Goal: Task Accomplishment & Management: Manage account settings

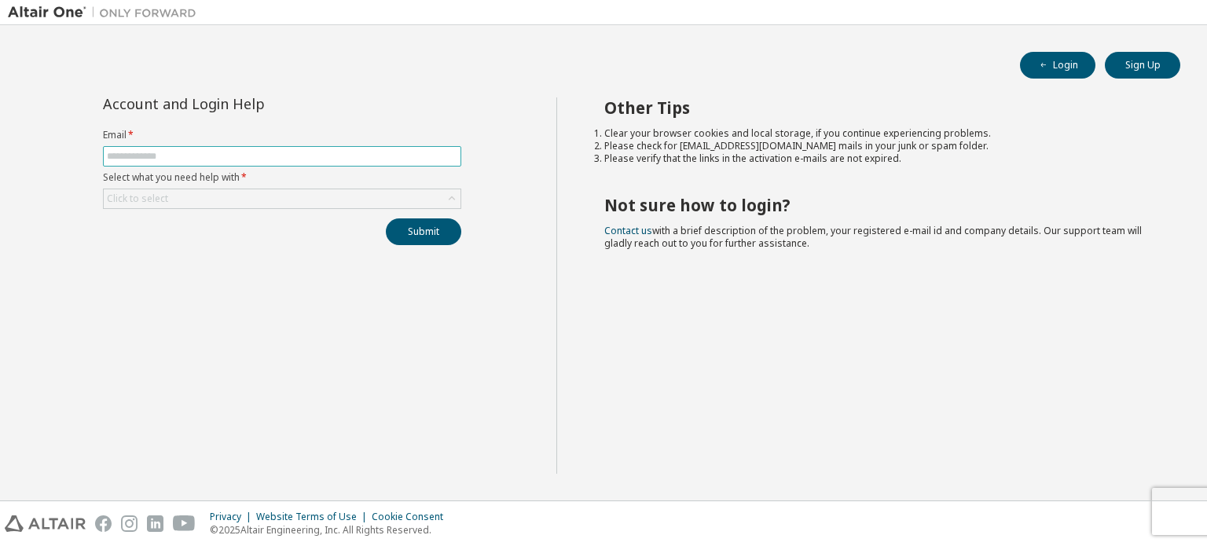
click at [170, 156] on input "text" at bounding box center [282, 156] width 350 height 13
click at [254, 194] on div "Click to select" at bounding box center [282, 198] width 357 height 19
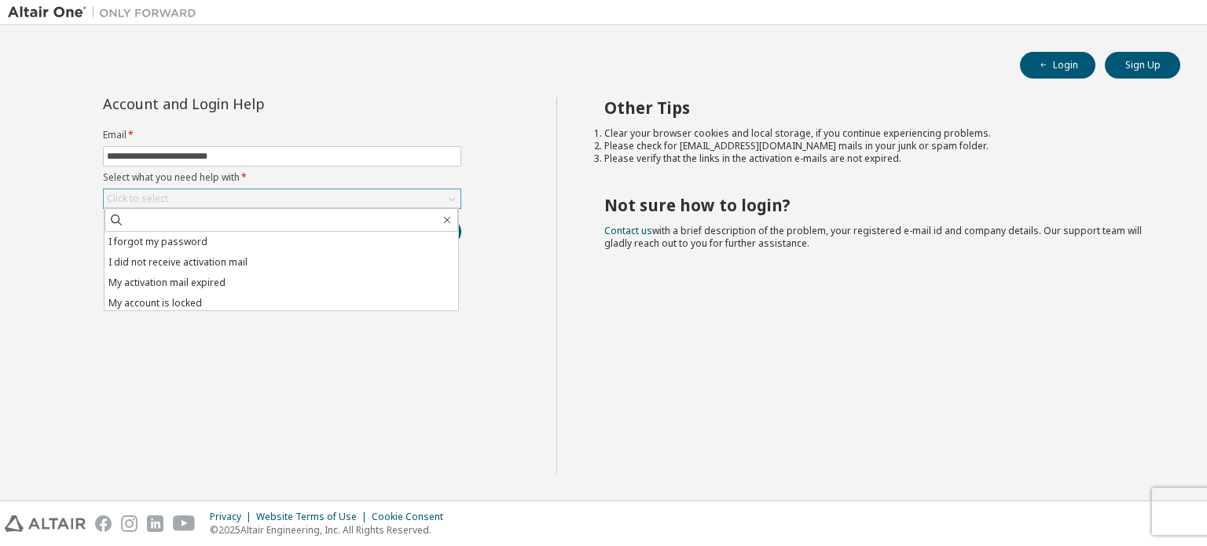
click at [254, 194] on div "Click to select" at bounding box center [282, 198] width 357 height 19
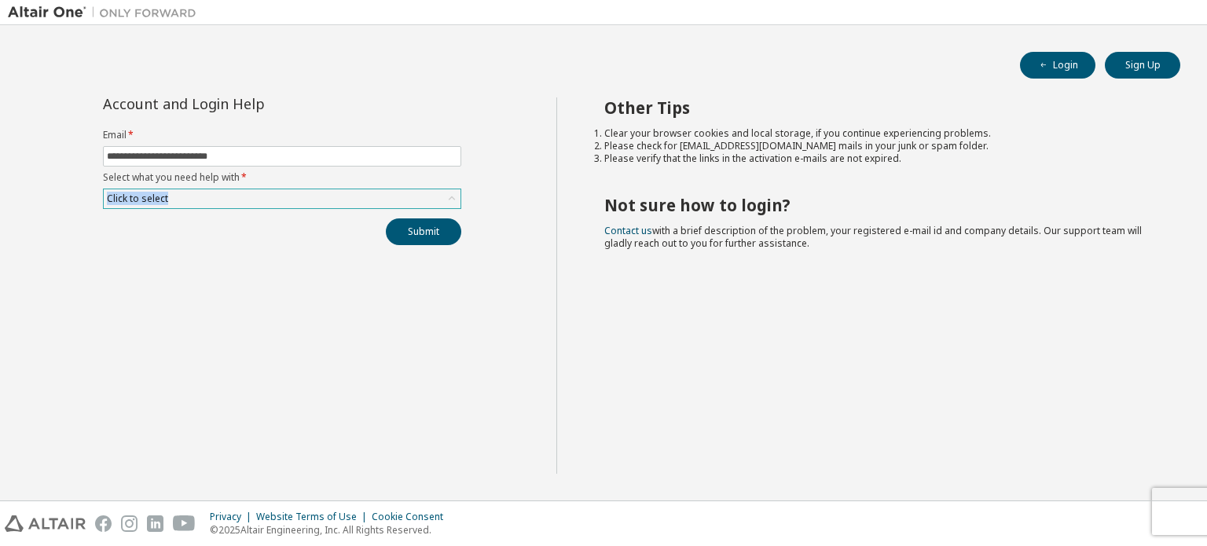
click at [254, 194] on div "Click to select" at bounding box center [282, 198] width 357 height 19
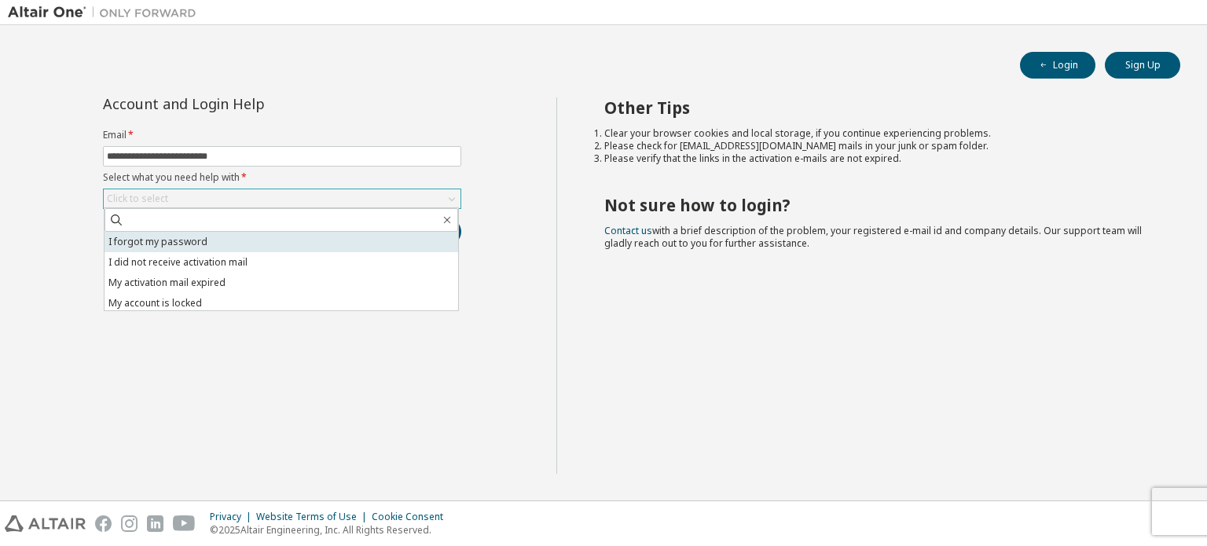
click at [191, 248] on li "I forgot my password" at bounding box center [282, 242] width 354 height 20
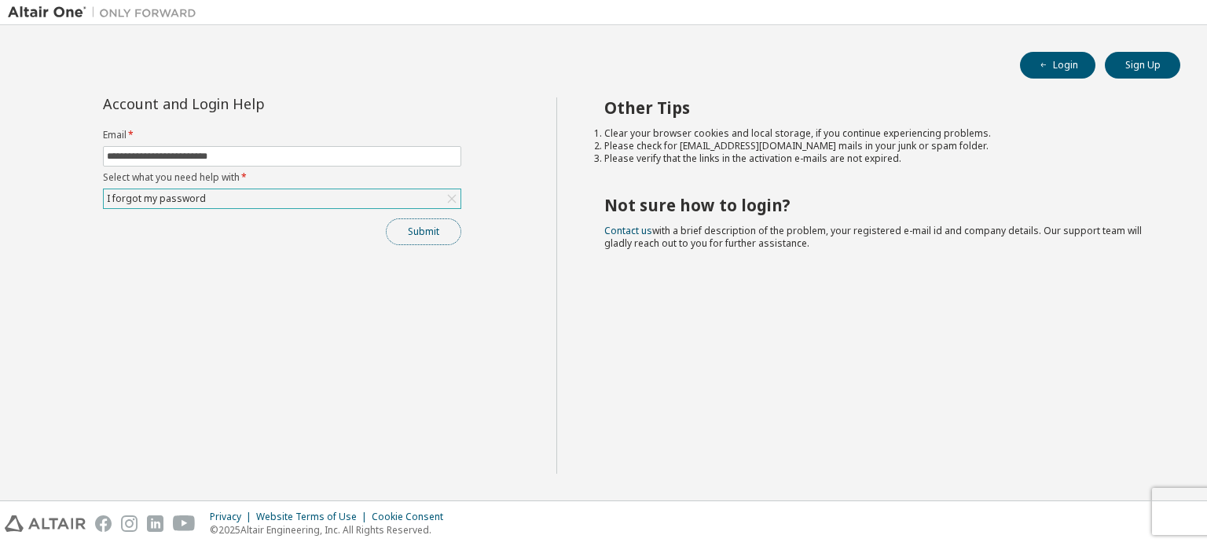
click at [431, 222] on button "Submit" at bounding box center [423, 231] width 75 height 27
click at [1175, 508] on button "button" at bounding box center [1173, 515] width 9 height 14
click at [431, 238] on button "Submit" at bounding box center [423, 231] width 75 height 27
click at [1018, 518] on span "Bad Request" at bounding box center [1024, 515] width 57 height 13
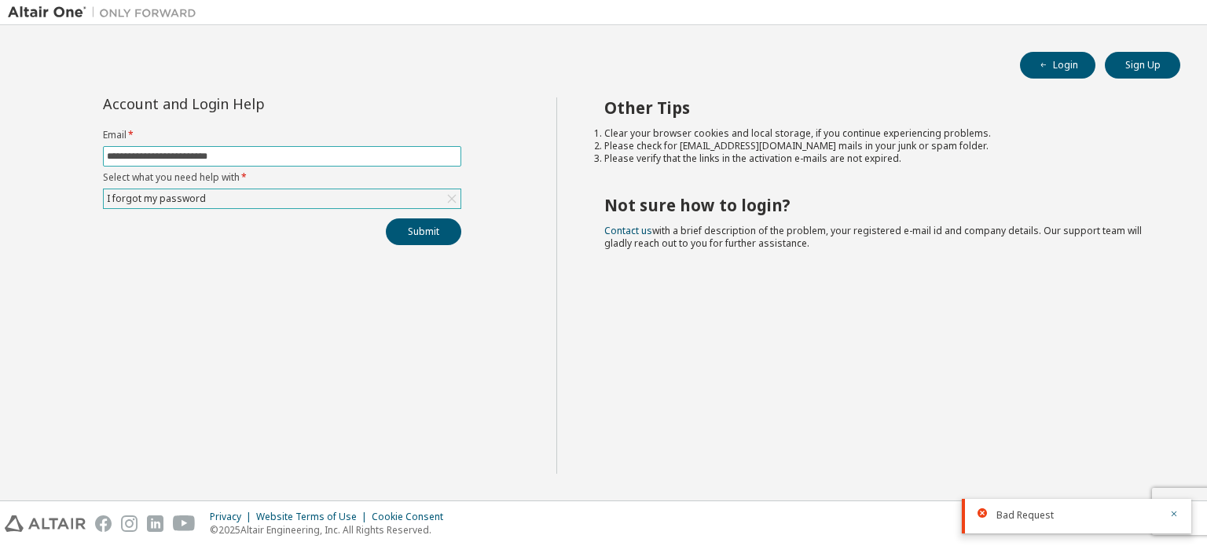
click at [185, 152] on input "**********" at bounding box center [282, 156] width 350 height 13
click at [418, 233] on button "Submit" at bounding box center [423, 231] width 75 height 27
drag, startPoint x: 270, startPoint y: 151, endPoint x: 0, endPoint y: 126, distance: 271.5
click at [0, 126] on div "**********" at bounding box center [603, 262] width 1207 height 475
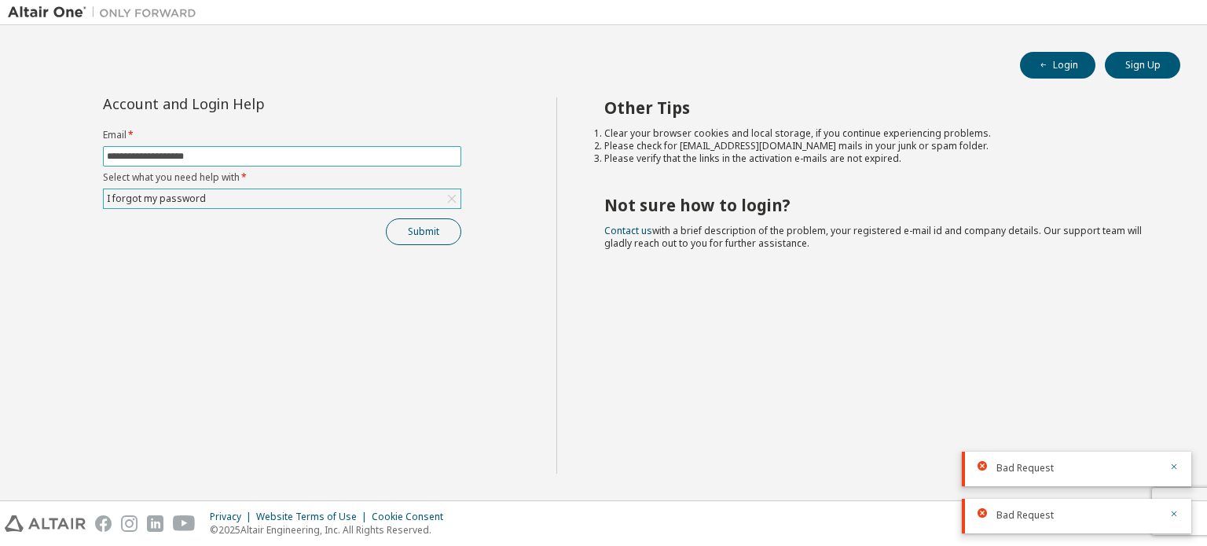
type input "**********"
click at [414, 226] on button "Submit" at bounding box center [423, 231] width 75 height 27
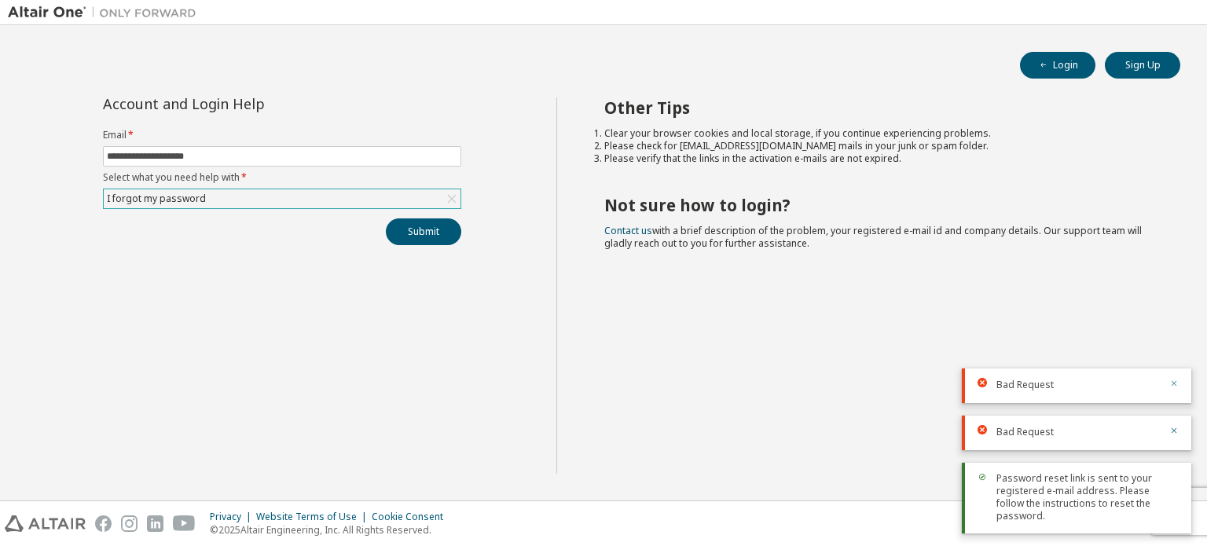
click at [1170, 466] on div "Other Tips Clear your browser cookies and local storage, if you continue experi…" at bounding box center [878, 285] width 644 height 376
click at [1172, 435] on icon "button" at bounding box center [1173, 430] width 9 height 9
click at [1041, 67] on icon "button" at bounding box center [1043, 65] width 9 height 9
